Goal: Task Accomplishment & Management: Complete application form

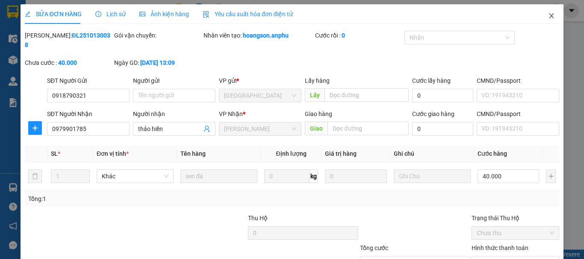
click at [548, 16] on icon "close" at bounding box center [551, 15] width 7 height 7
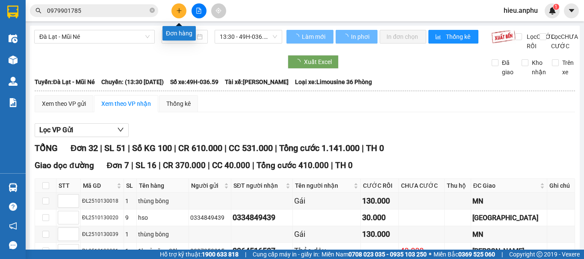
click at [177, 8] on button at bounding box center [178, 10] width 15 height 15
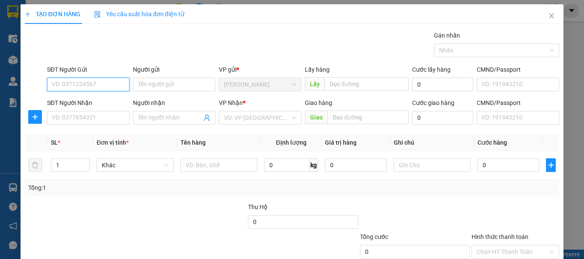
click at [71, 85] on input "SĐT Người Gửi" at bounding box center [88, 85] width 83 height 14
type input "0938459268"
click at [86, 103] on div "0938459268 - mai" at bounding box center [87, 101] width 71 height 9
type input "mai"
type input "0938460002"
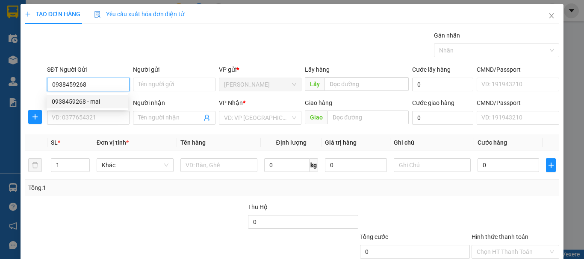
type input "cường"
type input "30.000"
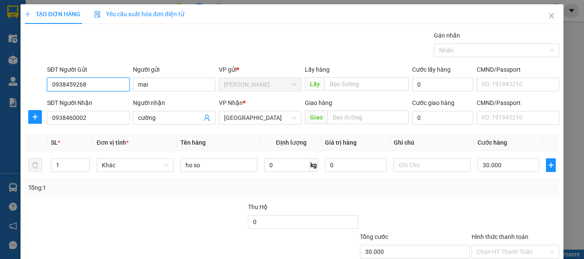
scroll to position [57, 0]
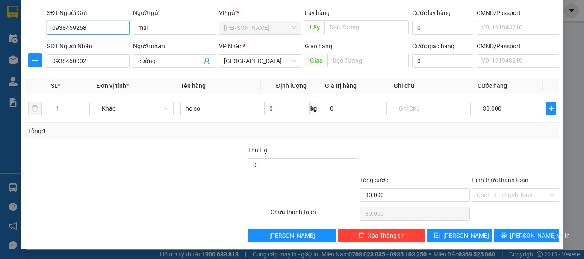
type input "0938459268"
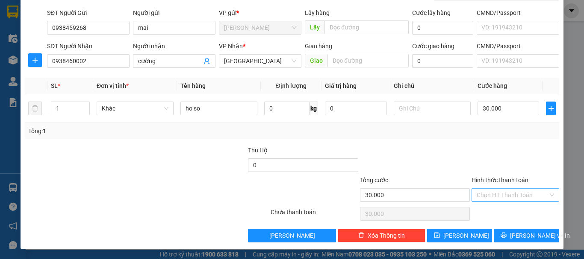
drag, startPoint x: 508, startPoint y: 160, endPoint x: 499, endPoint y: 190, distance: 31.7
click at [507, 160] on div at bounding box center [515, 161] width 89 height 30
click at [499, 196] on input "Hình thức thanh toán" at bounding box center [512, 195] width 71 height 13
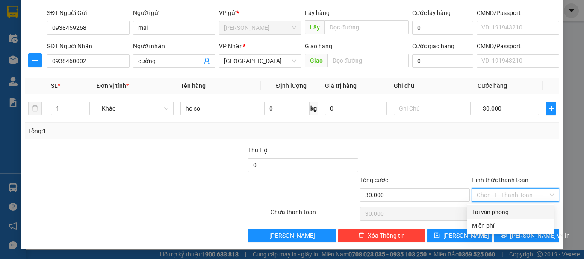
click at [497, 211] on div "Tại văn phòng" at bounding box center [510, 212] width 77 height 9
type input "0"
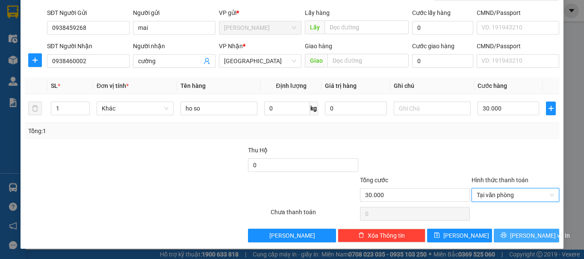
drag, startPoint x: 531, startPoint y: 235, endPoint x: 530, endPoint y: 224, distance: 10.4
click at [531, 234] on span "[PERSON_NAME] và In" at bounding box center [540, 235] width 60 height 9
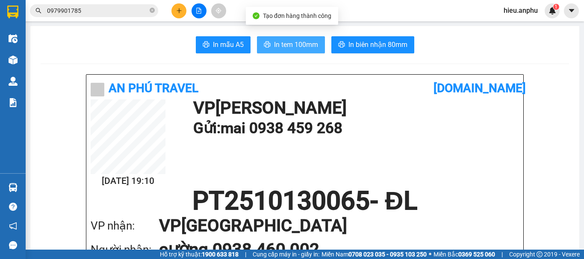
click at [268, 41] on button "In tem 100mm" at bounding box center [291, 44] width 68 height 17
click at [267, 39] on button "In tem 100mm" at bounding box center [291, 44] width 68 height 17
